Goal: Share content

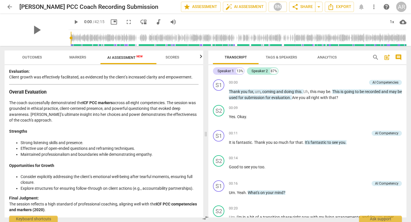
scroll to position [76, 0]
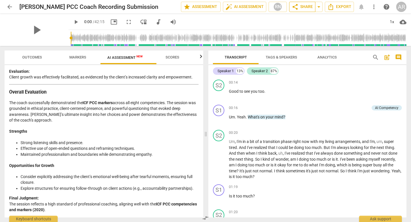
click at [297, 5] on span "share Share" at bounding box center [302, 6] width 21 height 7
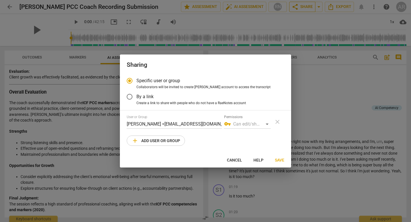
radio input "false"
click at [128, 96] on input "By a link" at bounding box center [130, 97] width 14 height 14
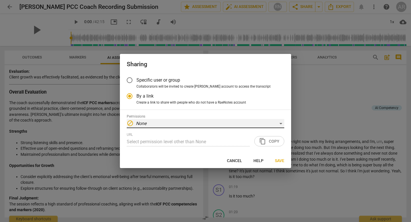
click at [281, 128] on div "block None" at bounding box center [206, 123] width 158 height 9
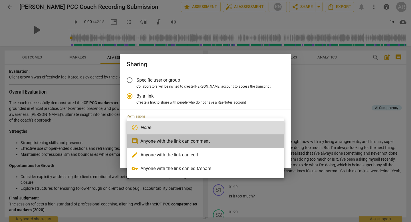
click at [225, 142] on li "comment Anyone with the link can comment" at bounding box center [206, 141] width 158 height 14
radio input "false"
type input "[URL][DOMAIN_NAME]"
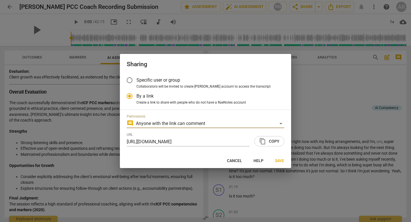
click at [270, 145] on span "content_copy Copy" at bounding box center [269, 141] width 20 height 7
click at [280, 164] on span "Save" at bounding box center [279, 161] width 9 height 6
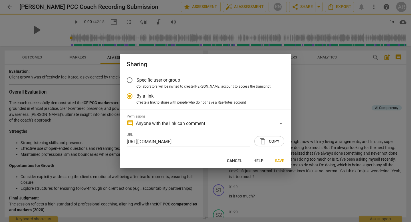
radio input "false"
